Goal: Find contact information: Find contact information

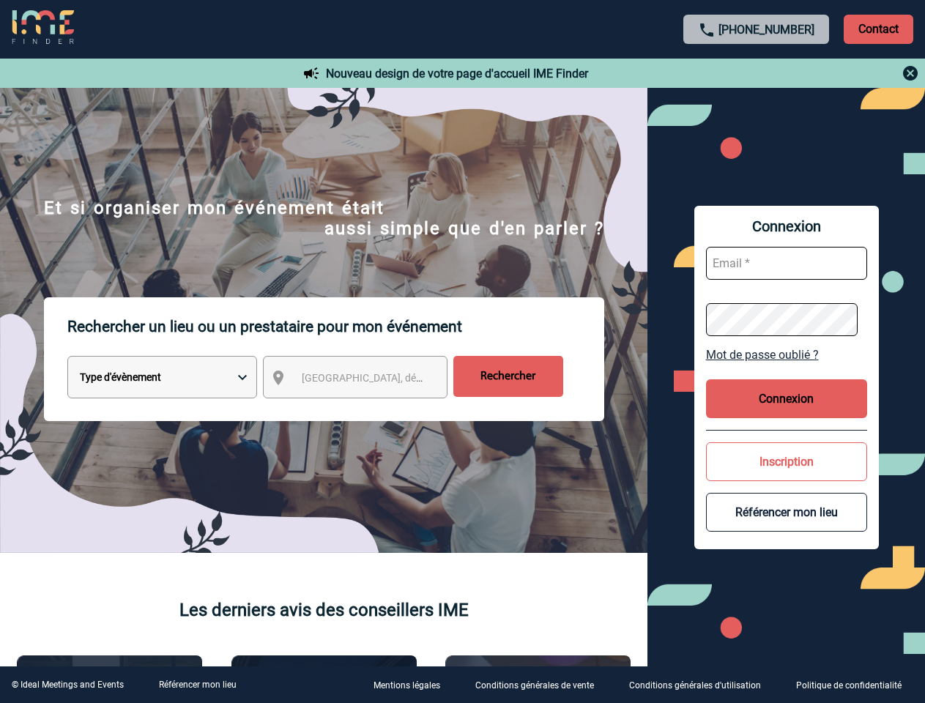
click at [462, 352] on p "Rechercher un lieu ou un prestataire pour mon événement" at bounding box center [335, 326] width 537 height 59
click at [878, 29] on p "Contact" at bounding box center [879, 29] width 70 height 29
click at [757, 73] on div at bounding box center [452, 344] width 905 height 688
click at [368, 380] on body "[PHONE_NUMBER] Contact Contact Nouveau design de votre page d'accueil IME Finde…" at bounding box center [462, 351] width 925 height 703
click at [787, 355] on link "Mot de passe oublié ?" at bounding box center [786, 355] width 161 height 14
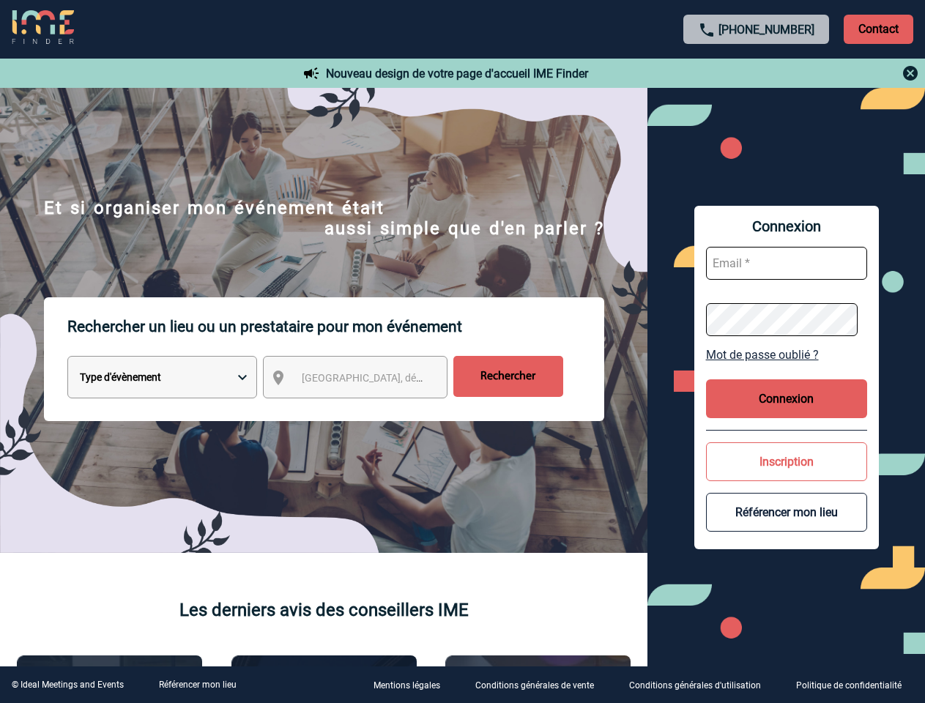
click at [787, 399] on button "Connexion" at bounding box center [786, 398] width 161 height 39
click at [787, 462] on div at bounding box center [462, 351] width 925 height 703
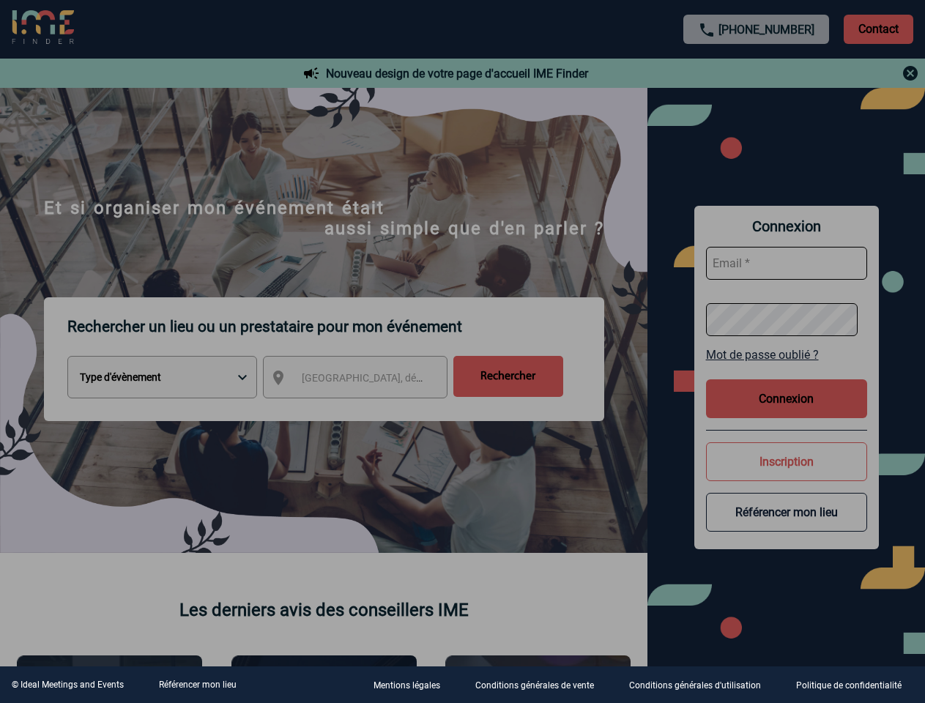
click at [787, 512] on div at bounding box center [462, 351] width 925 height 703
click at [197, 685] on link "Référencer mon lieu" at bounding box center [198, 685] width 78 height 10
